Goal: Task Accomplishment & Management: Manage account settings

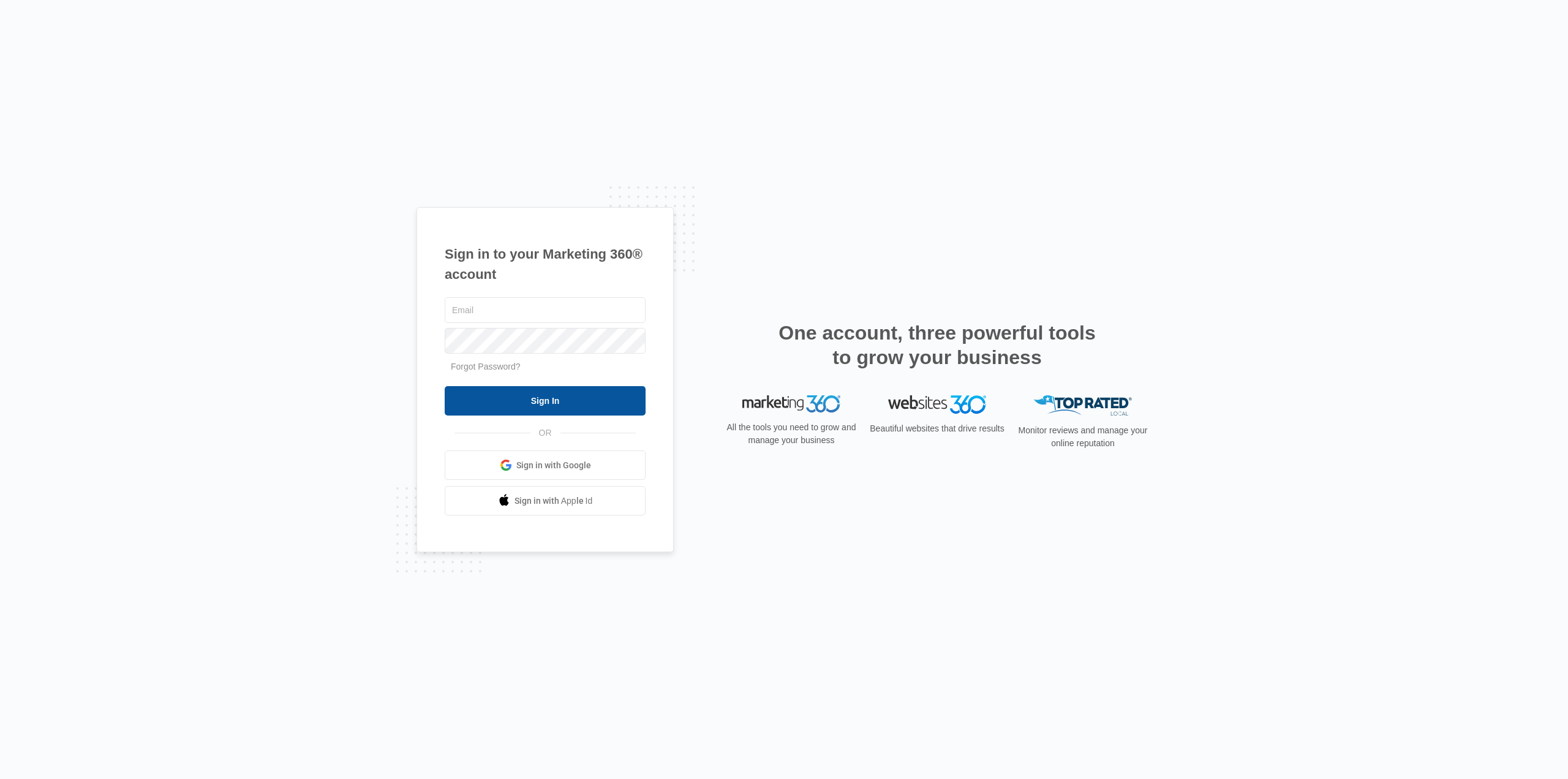
type input "[EMAIL_ADDRESS][DOMAIN_NAME]"
click at [575, 404] on input "Sign In" at bounding box center [545, 400] width 201 height 30
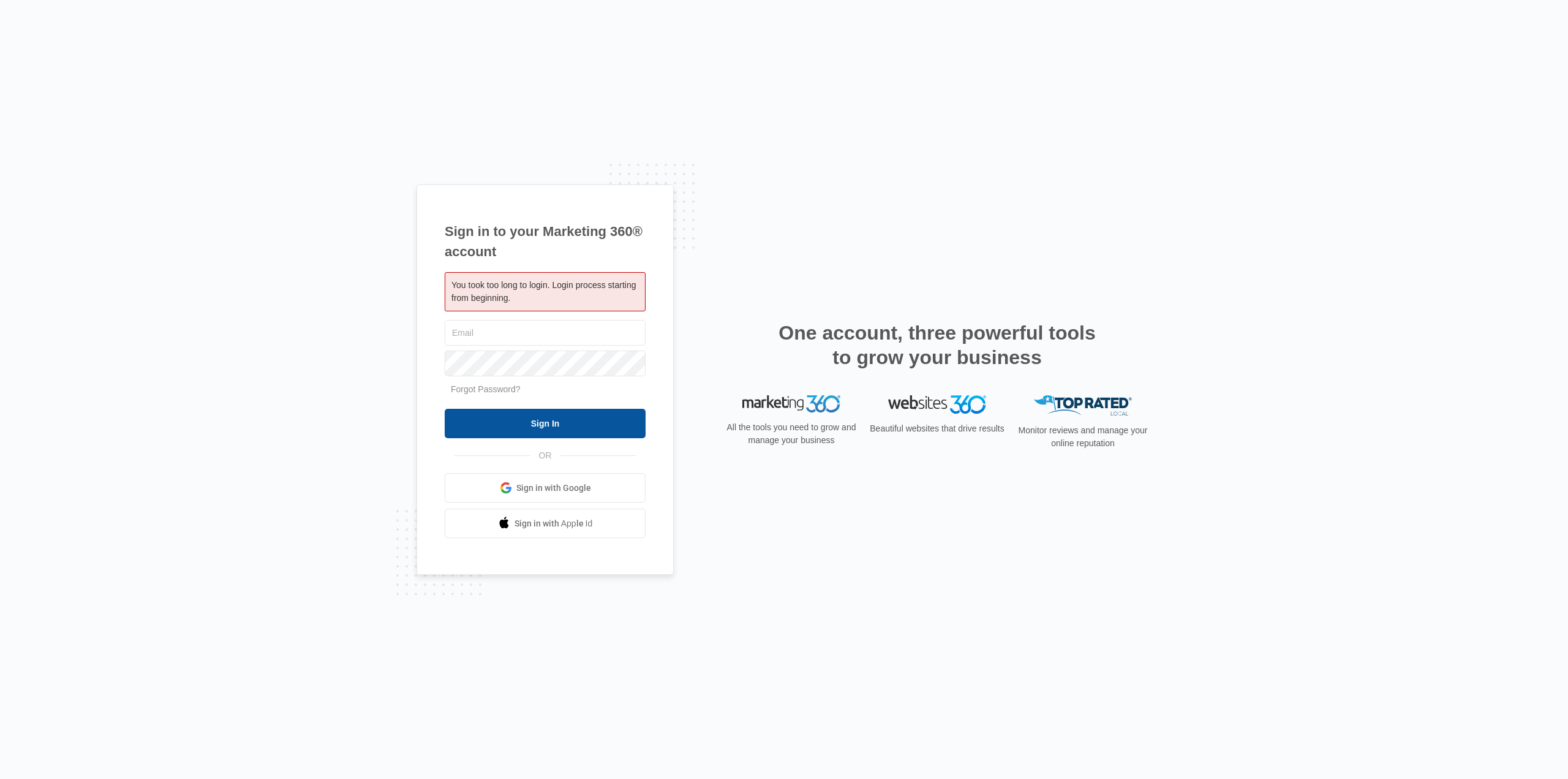
type input "[EMAIL_ADDRESS][DOMAIN_NAME]"
click at [546, 426] on input "Sign In" at bounding box center [545, 423] width 201 height 30
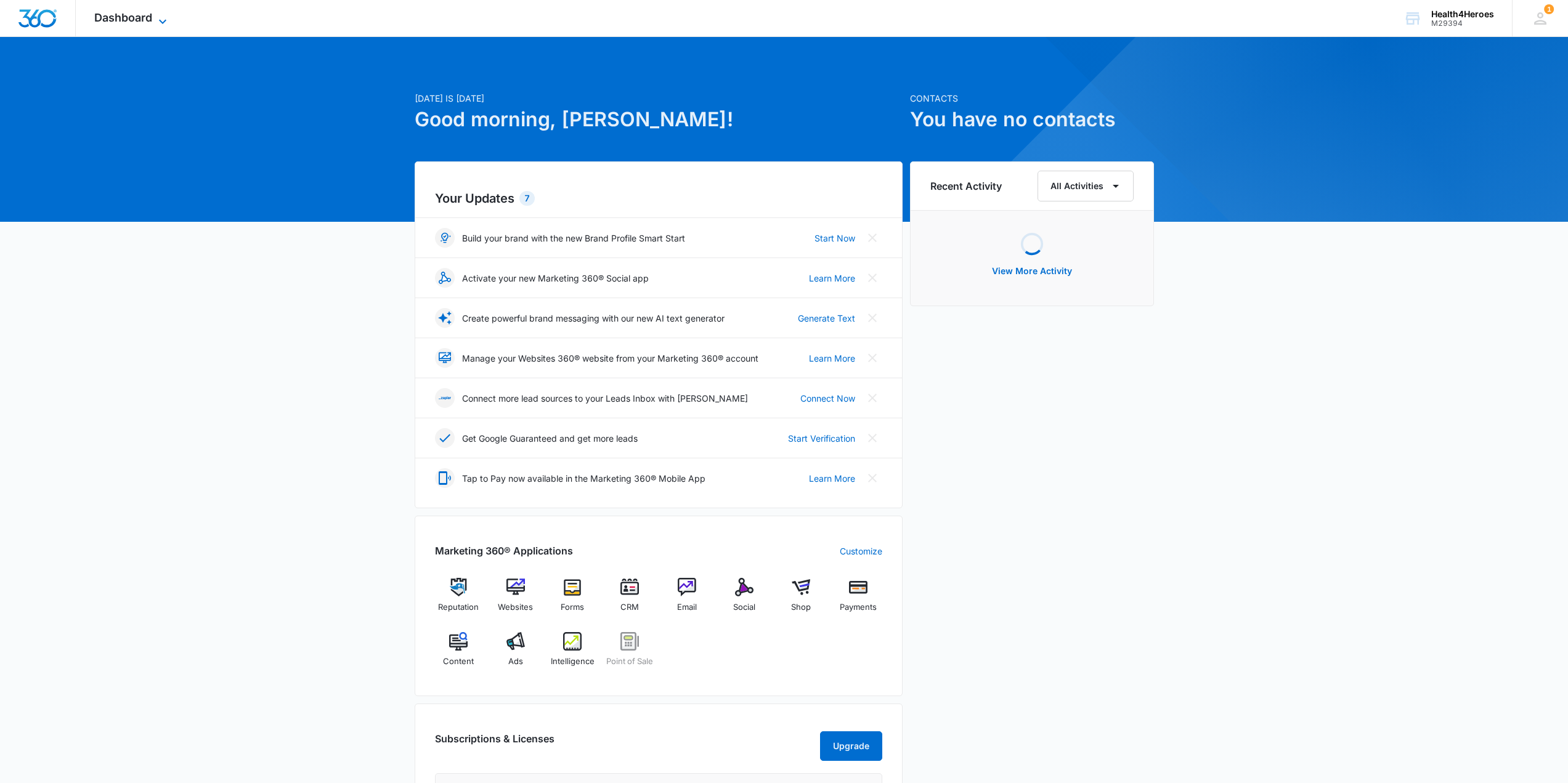
click at [128, 23] on span "Dashboard" at bounding box center [123, 18] width 58 height 13
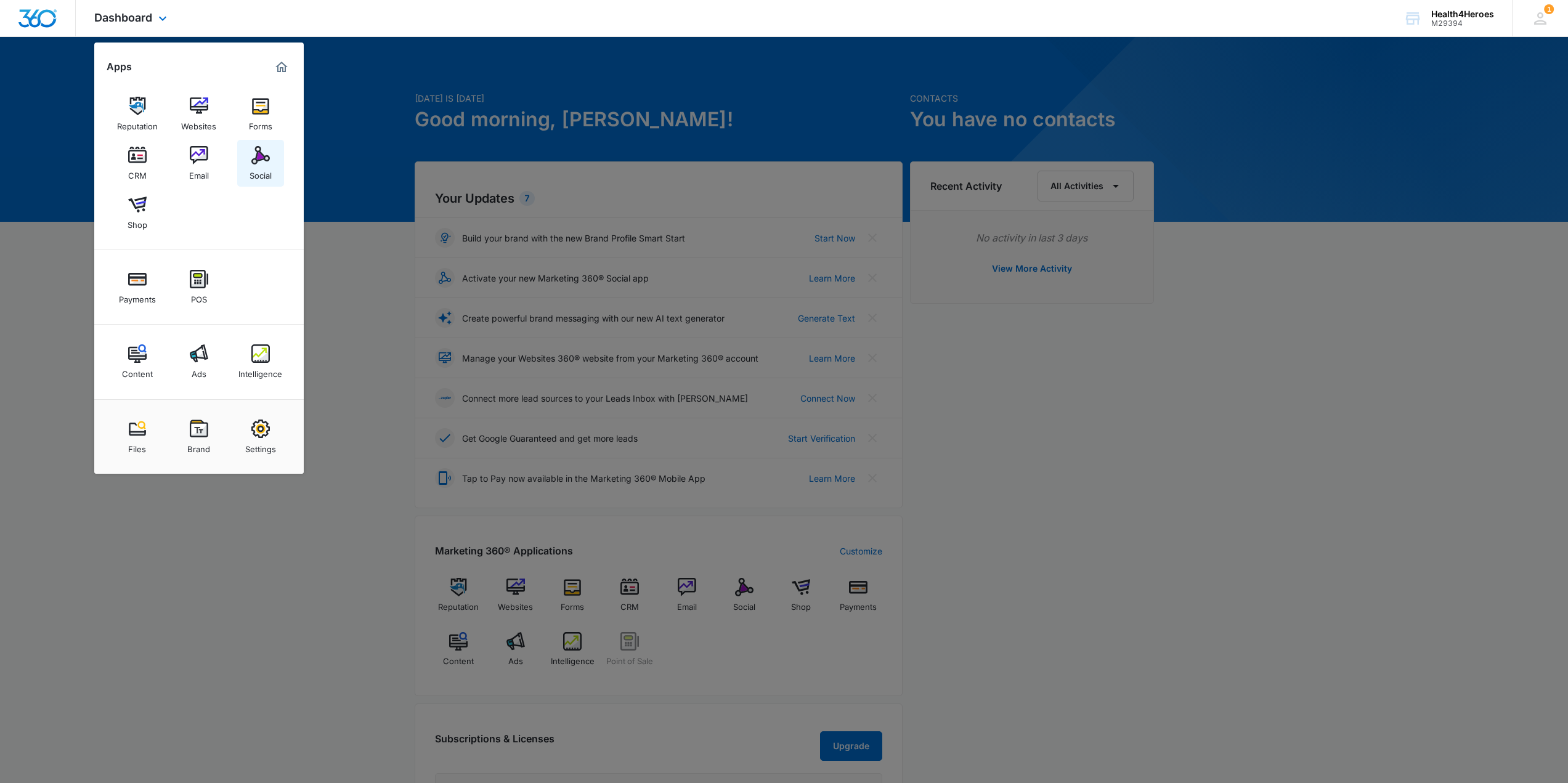
click at [263, 163] on img at bounding box center [260, 155] width 18 height 18
